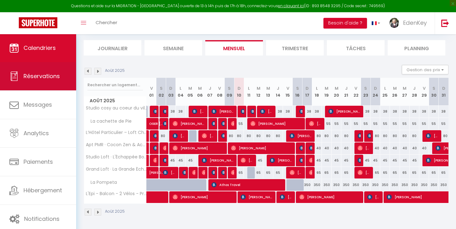
click at [49, 76] on span "Réservations" at bounding box center [42, 76] width 36 height 8
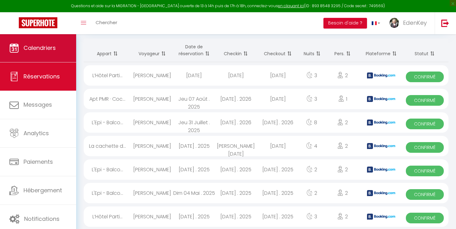
click at [48, 45] on span "Calendriers" at bounding box center [40, 48] width 32 height 8
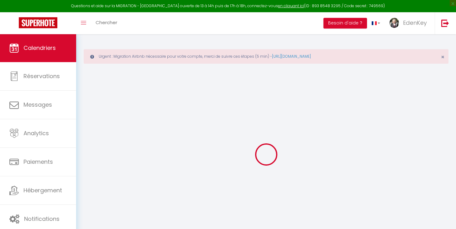
select select
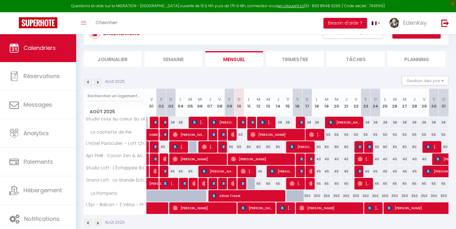
scroll to position [64, 0]
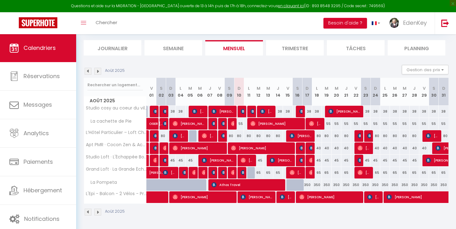
click at [241, 172] on img at bounding box center [243, 172] width 5 height 5
select select "OK"
select select "KO"
select select "0"
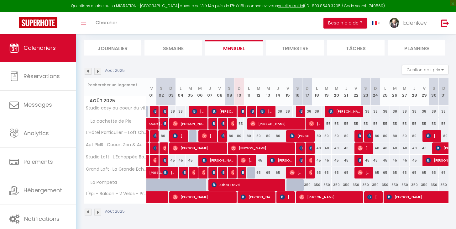
select select "1"
select select
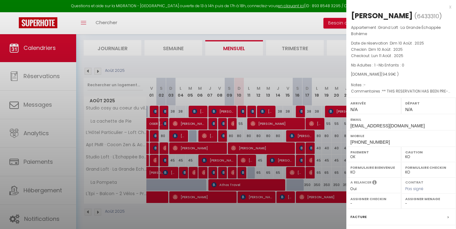
select select "45909"
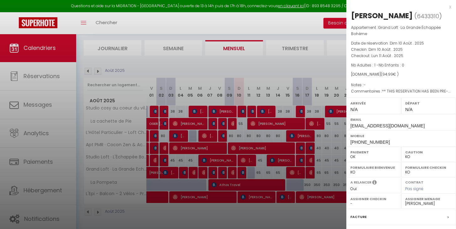
click at [136, 34] on div at bounding box center [228, 114] width 456 height 229
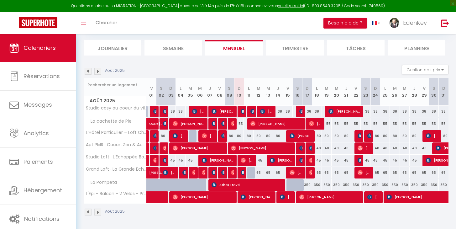
click at [207, 137] on span "[PERSON_NAME]" at bounding box center [208, 136] width 13 height 12
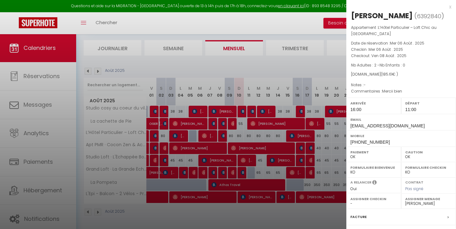
click at [446, 6] on div "x" at bounding box center [398, 7] width 105 height 8
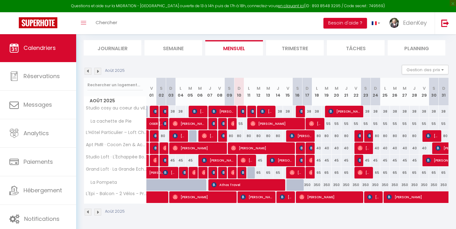
click at [243, 171] on img at bounding box center [243, 172] width 5 height 5
select select "KO"
select select "0"
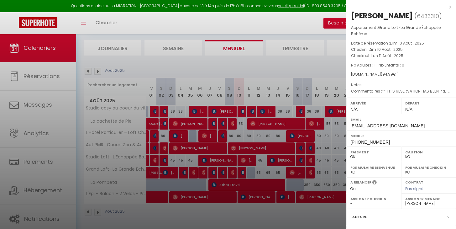
click at [320, 68] on div at bounding box center [228, 114] width 456 height 229
